Goal: Information Seeking & Learning: Learn about a topic

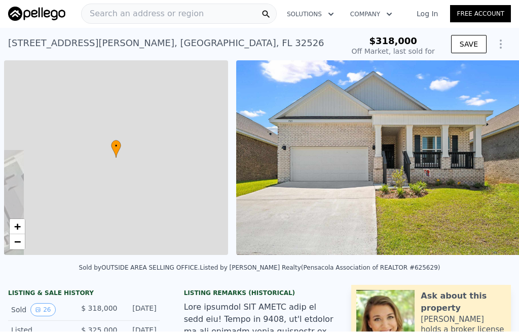
scroll to position [0, 4]
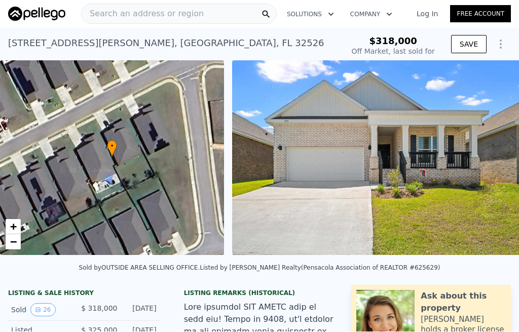
type input "-$ 345,225"
click at [193, 12] on span "Search an address or region" at bounding box center [143, 14] width 122 height 12
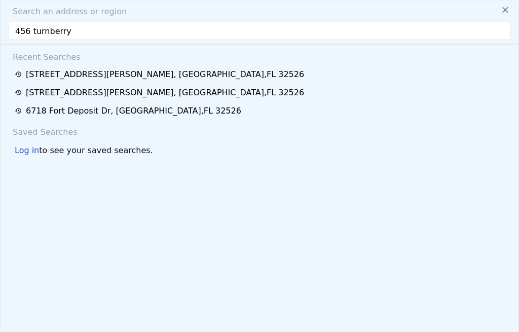
type input "456 turnberry"
type input "$ 292,000"
type input "456 turnberry r"
type input "-$ 71,230"
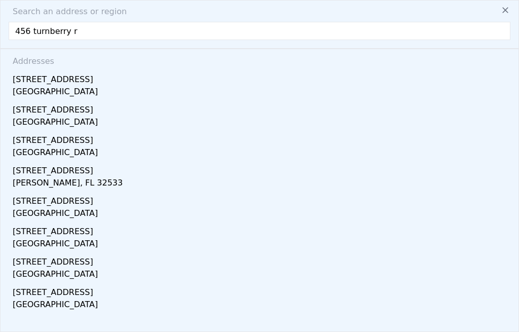
scroll to position [0, 0]
type input "[STREET_ADDRESS]"
click at [25, 85] on div "[STREET_ADDRESS]" at bounding box center [262, 77] width 498 height 16
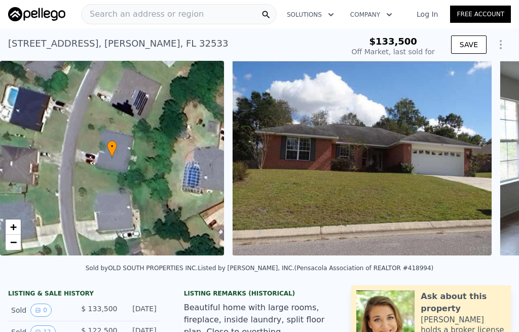
type input "-$ 131,621"
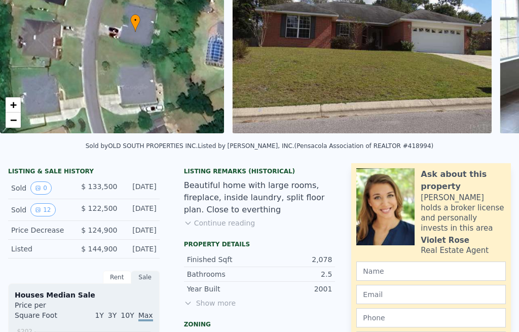
scroll to position [114, 0]
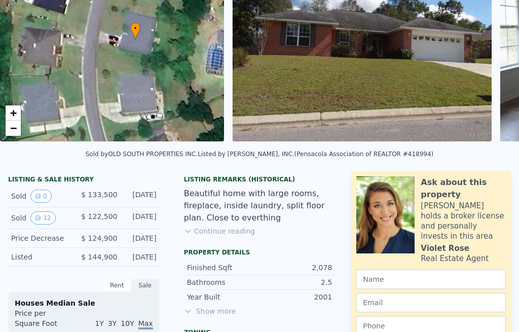
click at [44, 217] on button "12" at bounding box center [42, 217] width 25 height 13
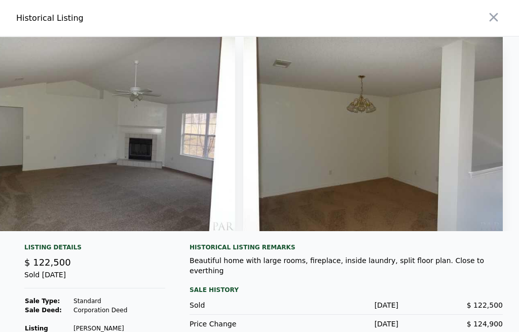
scroll to position [0, 2710]
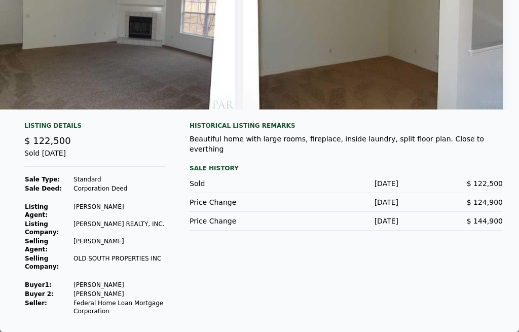
type input "$ 354,000"
type input "$ 200,550"
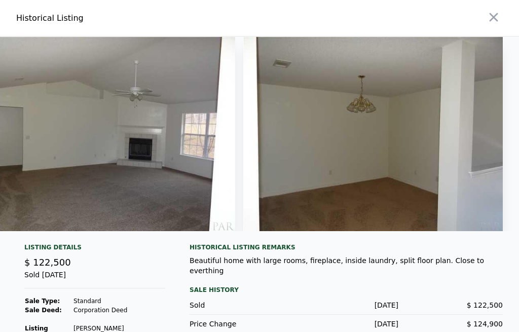
scroll to position [0, 0]
click at [493, 16] on icon "button" at bounding box center [494, 17] width 14 height 14
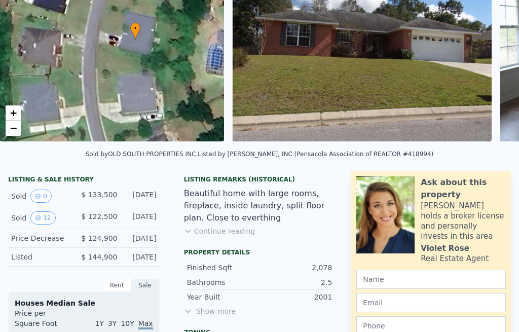
click at [42, 195] on button "0" at bounding box center [40, 196] width 21 height 13
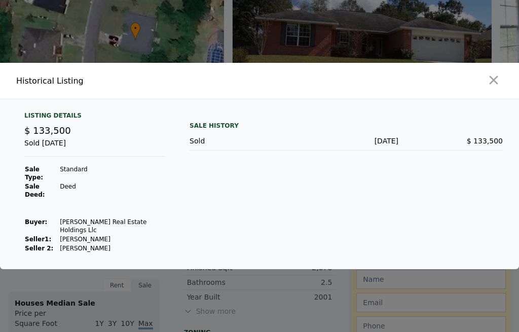
scroll to position [16, 0]
click at [502, 89] on button "button" at bounding box center [494, 80] width 18 height 18
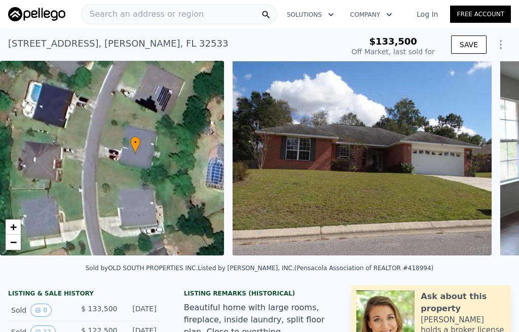
scroll to position [0, 0]
click at [126, 15] on span "Search an address or region" at bounding box center [143, 14] width 122 height 12
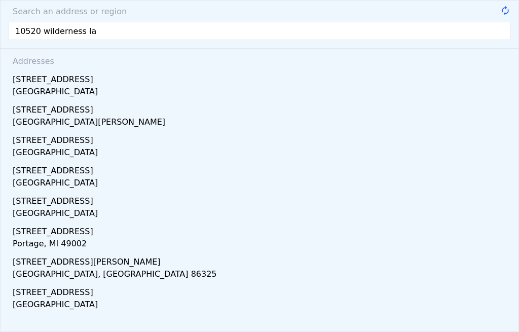
type input "10520 wilderness lan"
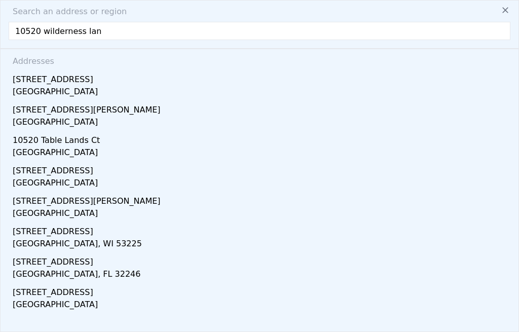
click at [32, 83] on div "[STREET_ADDRESS]" at bounding box center [262, 77] width 498 height 16
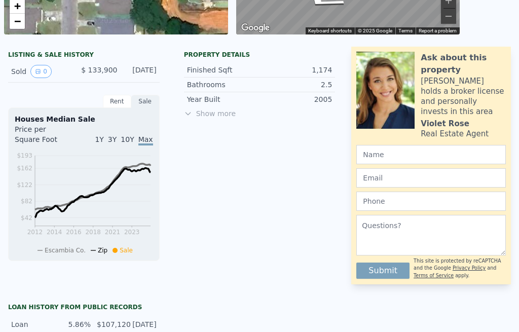
scroll to position [222, 0]
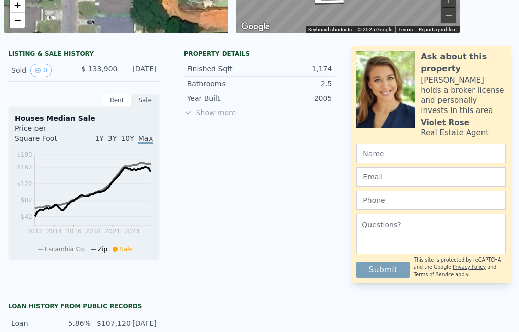
click at [112, 99] on div "Rent" at bounding box center [117, 100] width 28 height 13
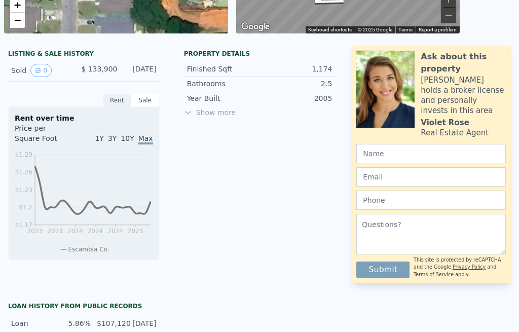
click at [152, 102] on div "Sale" at bounding box center [145, 100] width 28 height 13
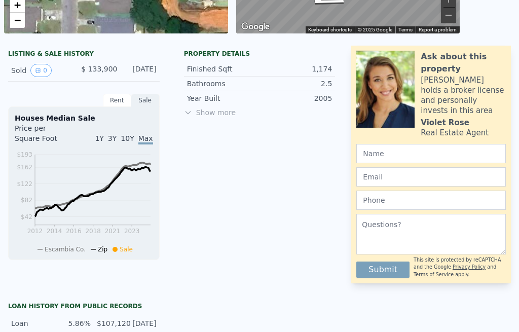
click at [199, 113] on span "Show more" at bounding box center [260, 113] width 152 height 10
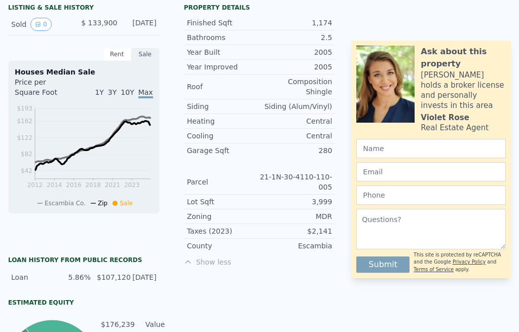
scroll to position [272, 0]
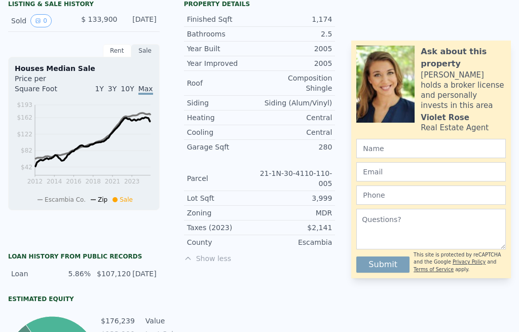
click at [42, 24] on button "0" at bounding box center [40, 20] width 21 height 13
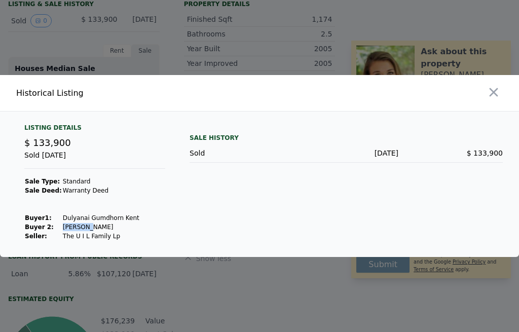
scroll to position [0, 0]
click at [491, 87] on icon "button" at bounding box center [494, 92] width 14 height 14
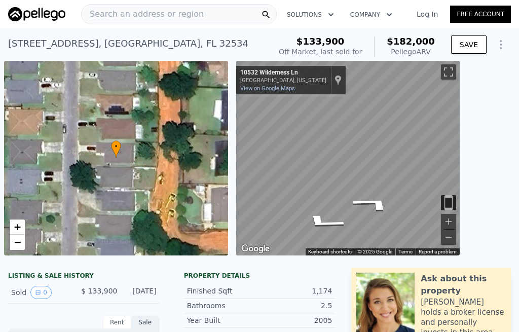
click at [190, 14] on span "Search an address or region" at bounding box center [143, 14] width 122 height 12
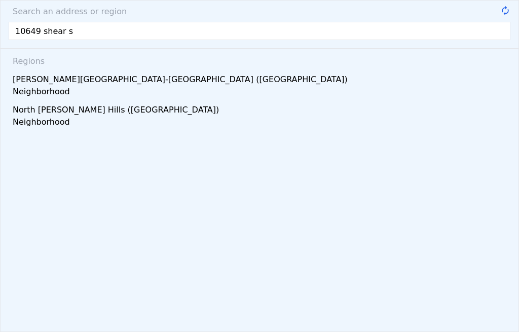
type input "[STREET_ADDRESS]"
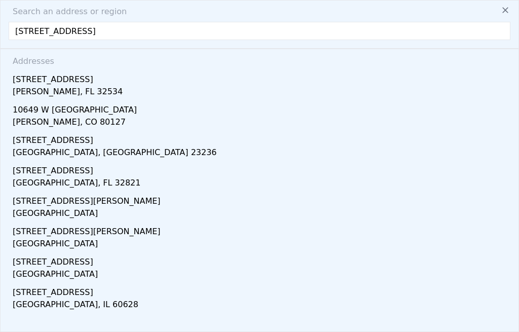
click at [50, 81] on div "[STREET_ADDRESS]" at bounding box center [262, 77] width 498 height 16
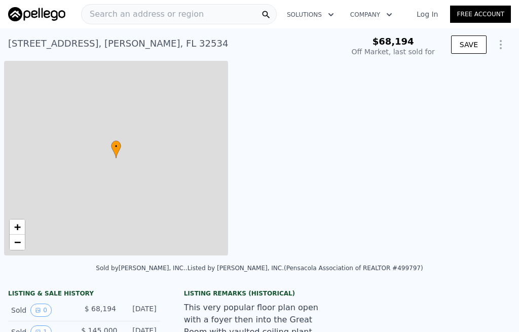
scroll to position [0, 4]
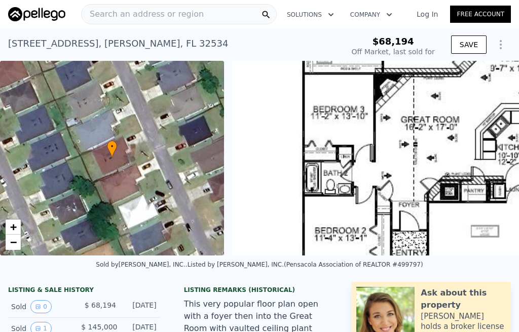
click at [326, 195] on img at bounding box center [487, 158] width 511 height 195
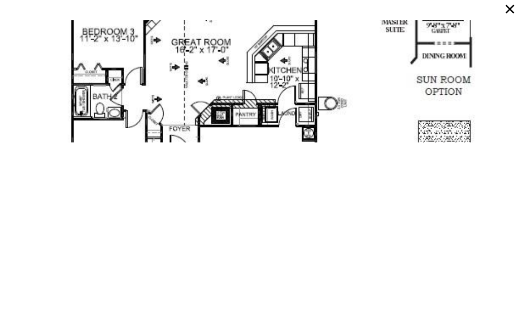
click at [508, 4] on icon at bounding box center [510, 9] width 14 height 14
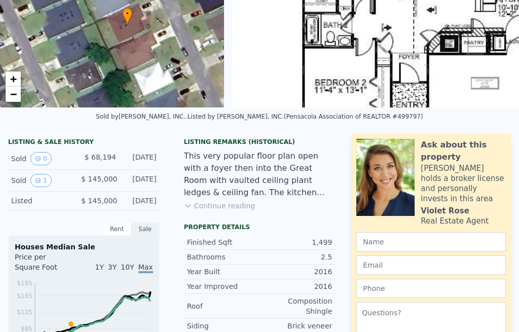
scroll to position [148, 0]
click at [42, 181] on button "1" at bounding box center [40, 180] width 21 height 13
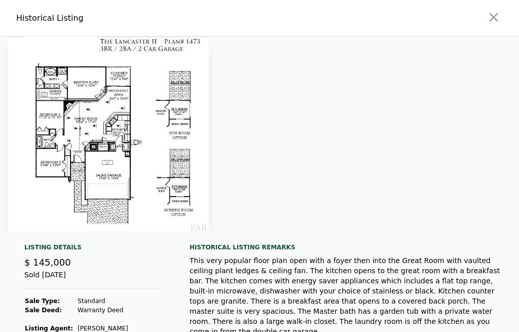
click at [46, 195] on img at bounding box center [108, 134] width 201 height 195
click at [495, 16] on icon "button" at bounding box center [494, 17] width 9 height 9
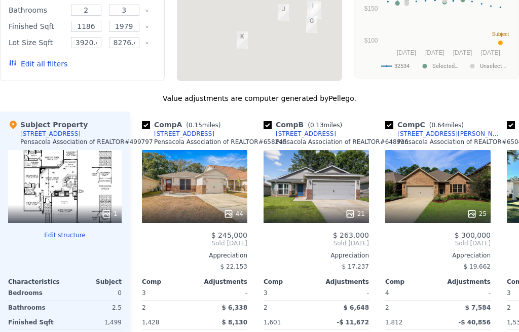
scroll to position [940, 0]
